Goal: Task Accomplishment & Management: Manage account settings

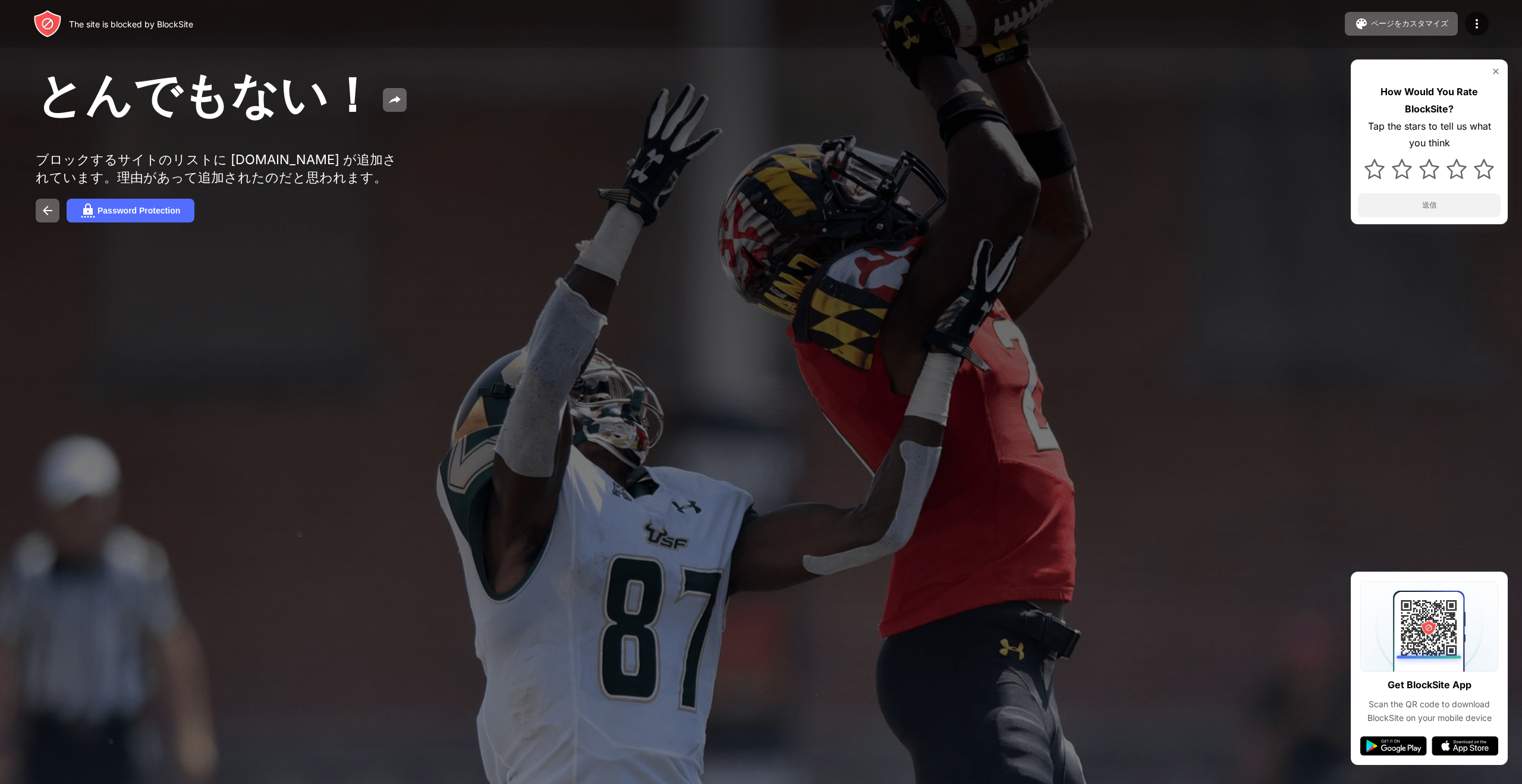
drag, startPoint x: 910, startPoint y: 144, endPoint x: 921, endPoint y: 138, distance: 12.5
